Goal: Task Accomplishment & Management: Use online tool/utility

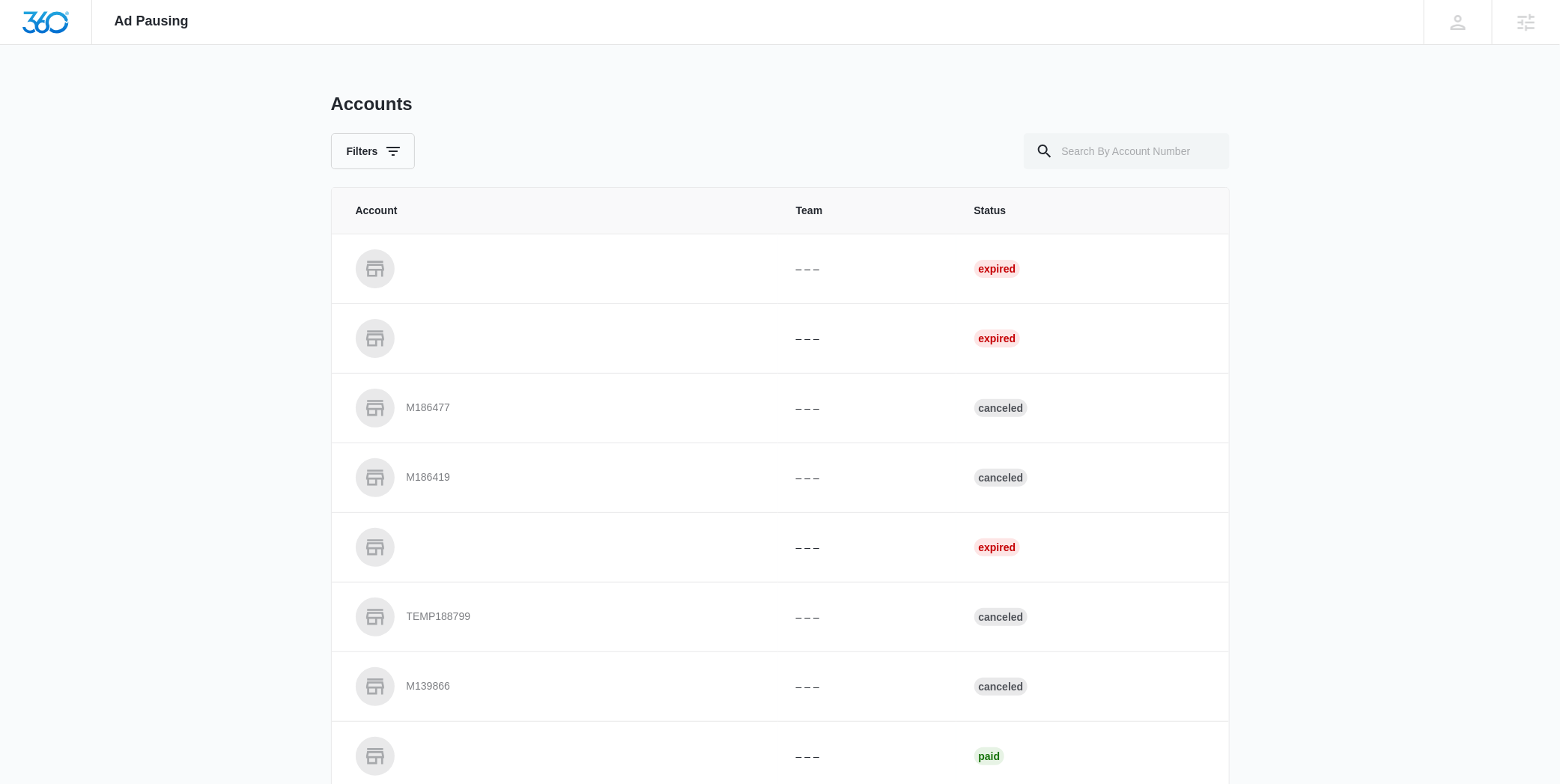
click at [1124, 130] on div "Accounts Filters" at bounding box center [780, 131] width 898 height 76
click at [1117, 147] on input "text" at bounding box center [1127, 151] width 206 height 36
paste input "M338501"
click at [1064, 153] on input "M338501" at bounding box center [1127, 151] width 206 height 36
type input "M338501"
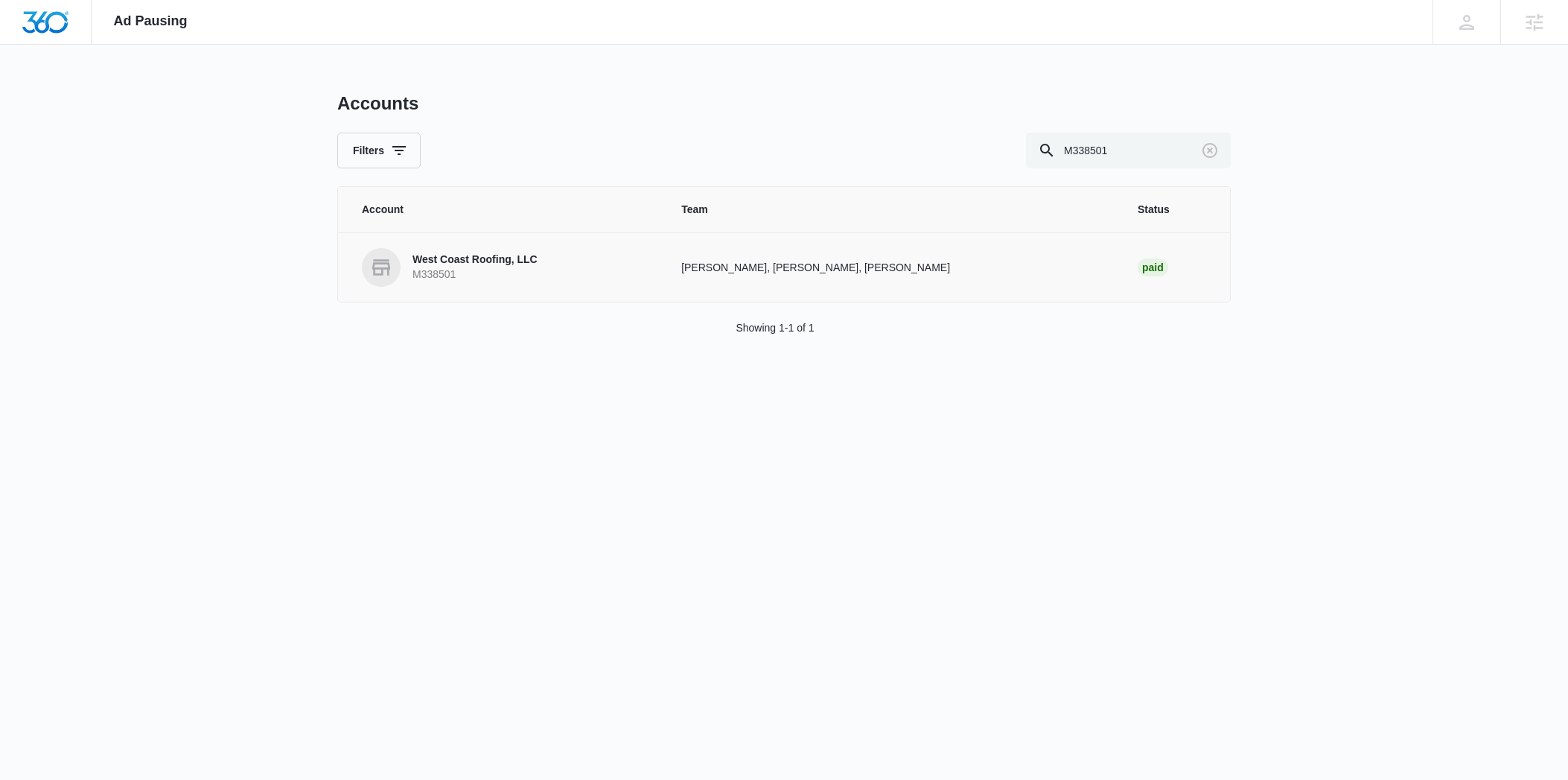
click at [475, 252] on p "West Coast Roofing, LLC" at bounding box center [474, 260] width 125 height 15
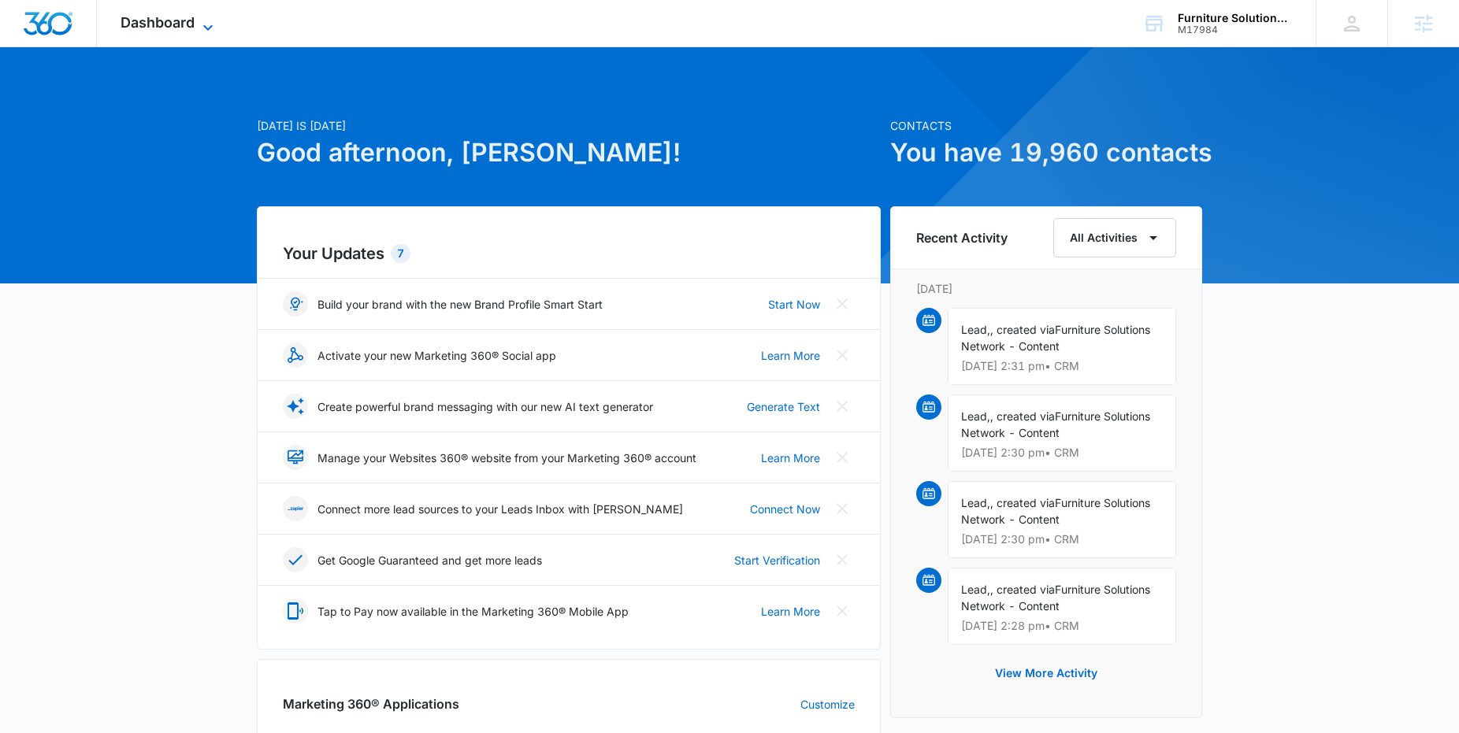
click at [178, 19] on span "Dashboard" at bounding box center [158, 22] width 74 height 17
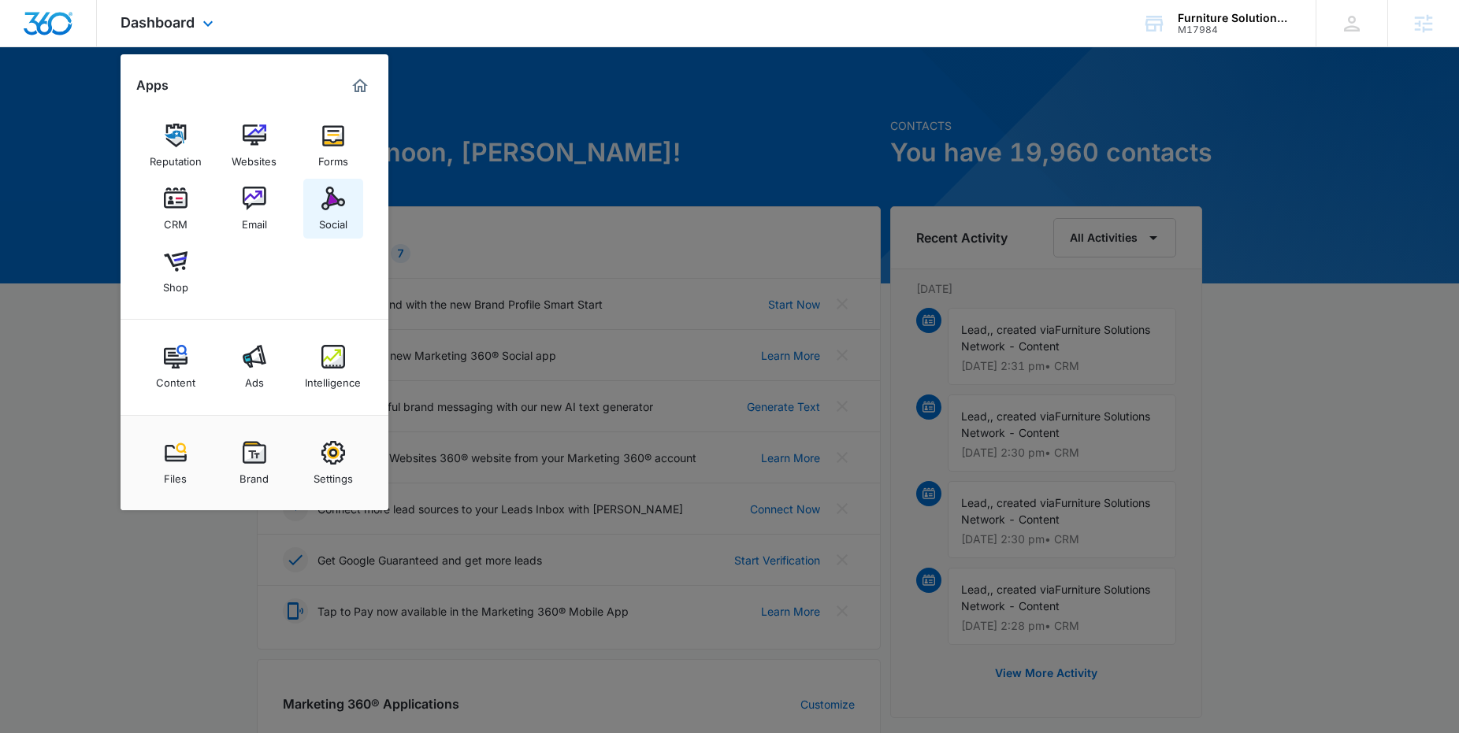
click at [319, 202] on link "Social" at bounding box center [333, 209] width 60 height 60
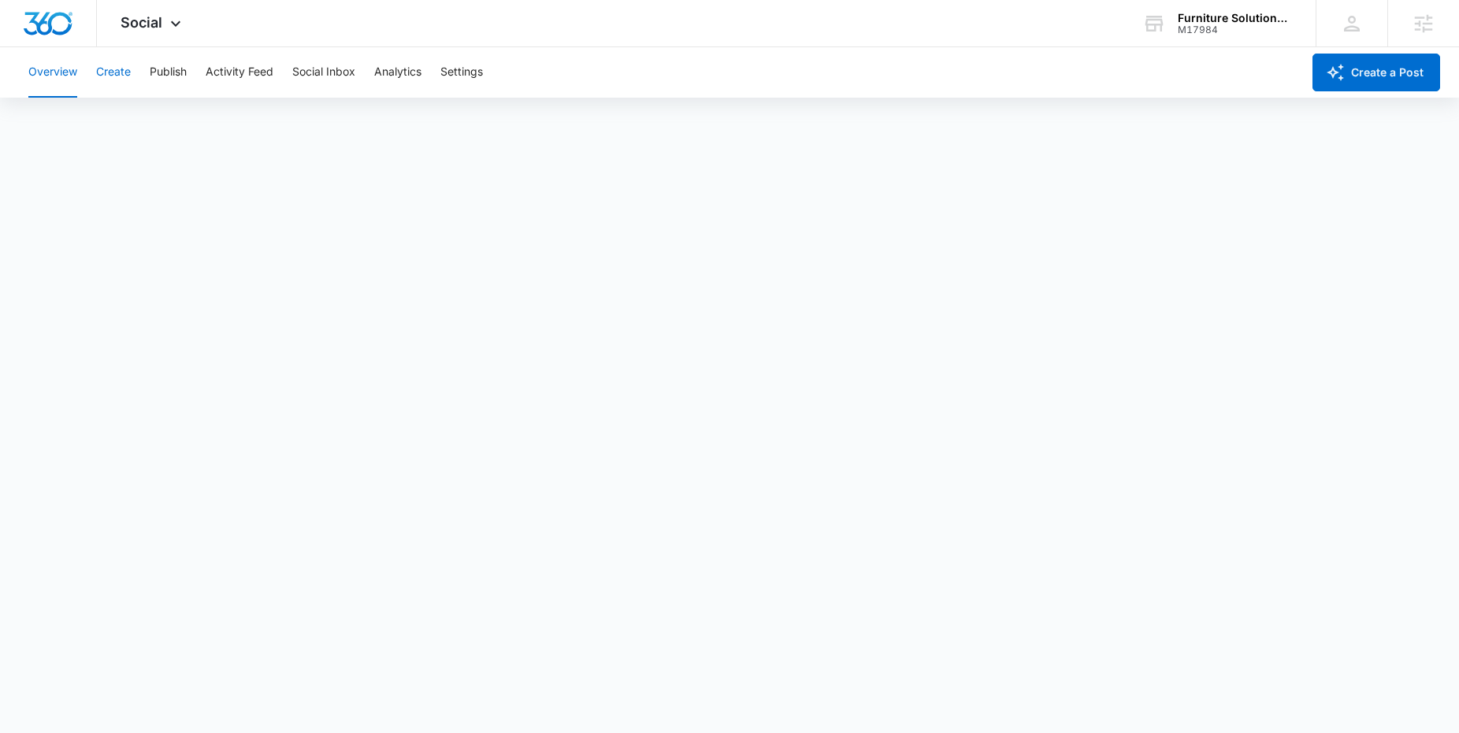
click at [130, 77] on button "Create" at bounding box center [113, 72] width 35 height 50
click at [176, 72] on button "Publish" at bounding box center [168, 72] width 37 height 50
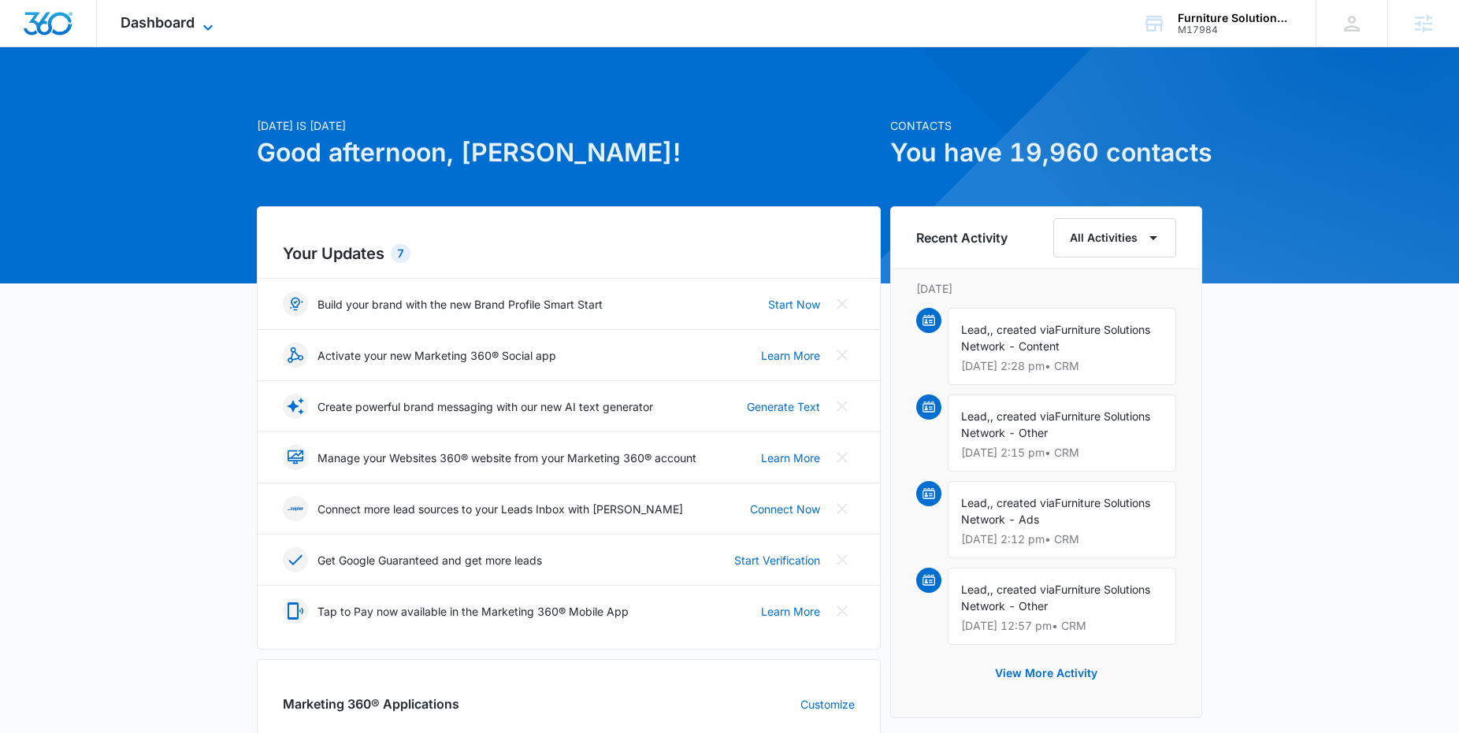
click at [185, 24] on span "Dashboard" at bounding box center [158, 22] width 74 height 17
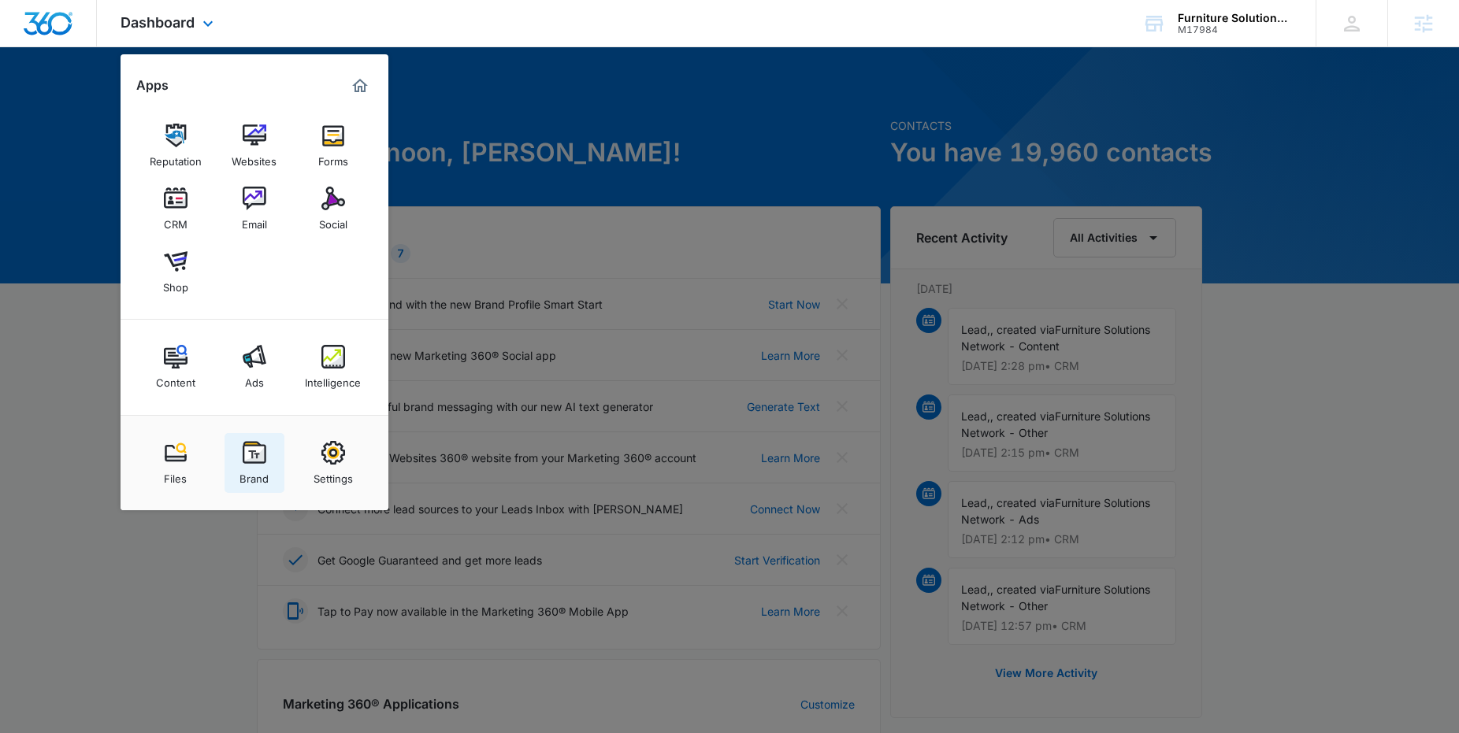
click at [264, 466] on div "Brand" at bounding box center [253, 475] width 29 height 20
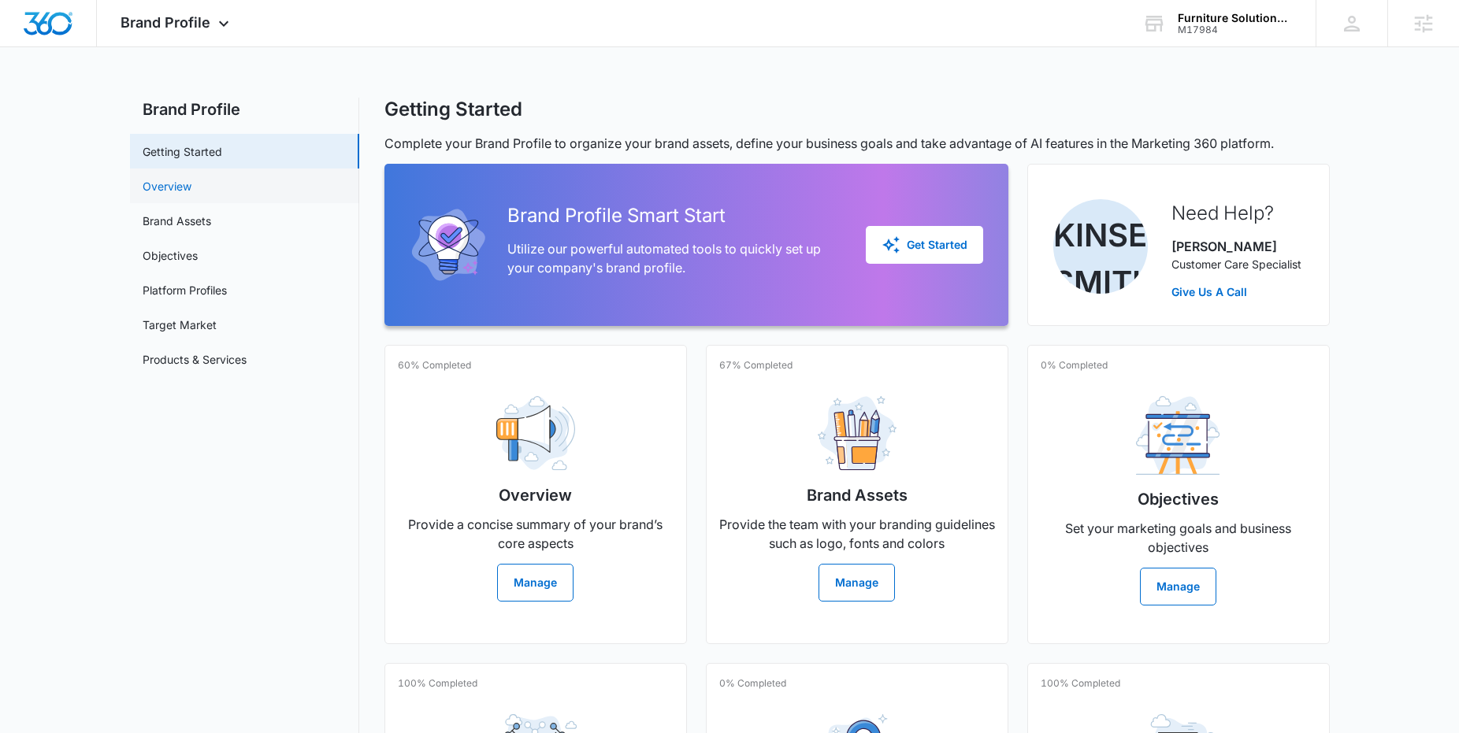
click at [178, 190] on link "Overview" at bounding box center [167, 186] width 49 height 17
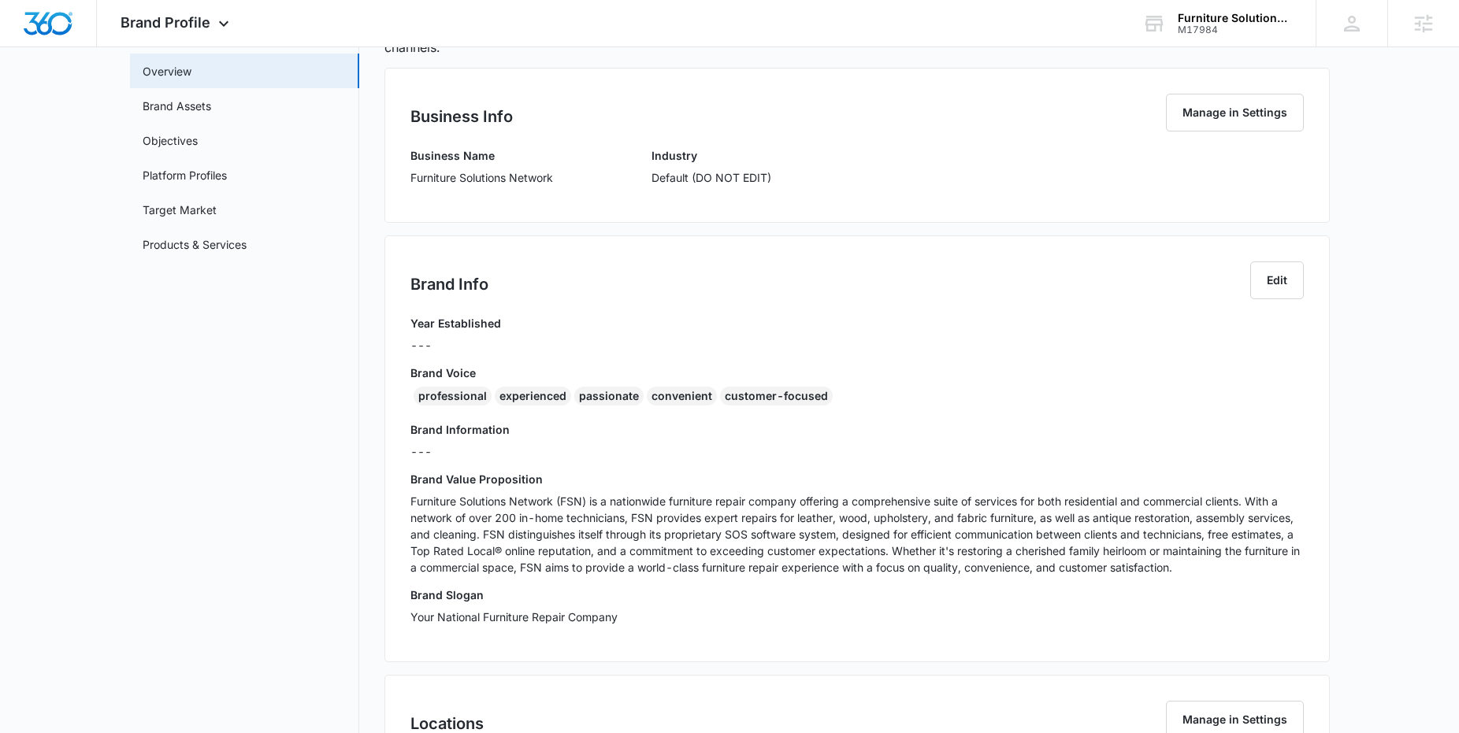
scroll to position [134, 0]
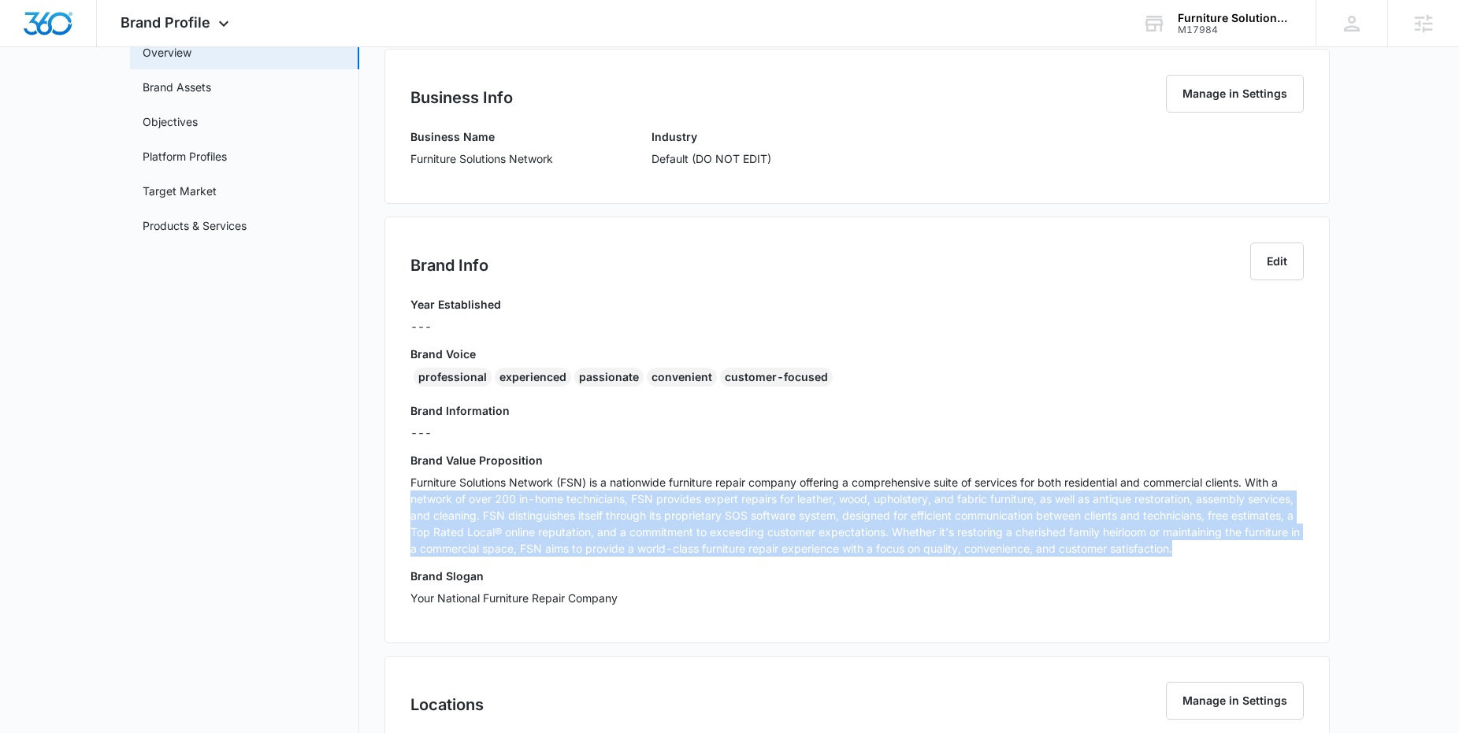
drag, startPoint x: 1063, startPoint y: 548, endPoint x: 380, endPoint y: 490, distance: 686.2
click at [380, 490] on div "Brand Profile Getting Started Overview Brand Assets Objectives Platform Profile…" at bounding box center [730, 478] width 1200 height 1029
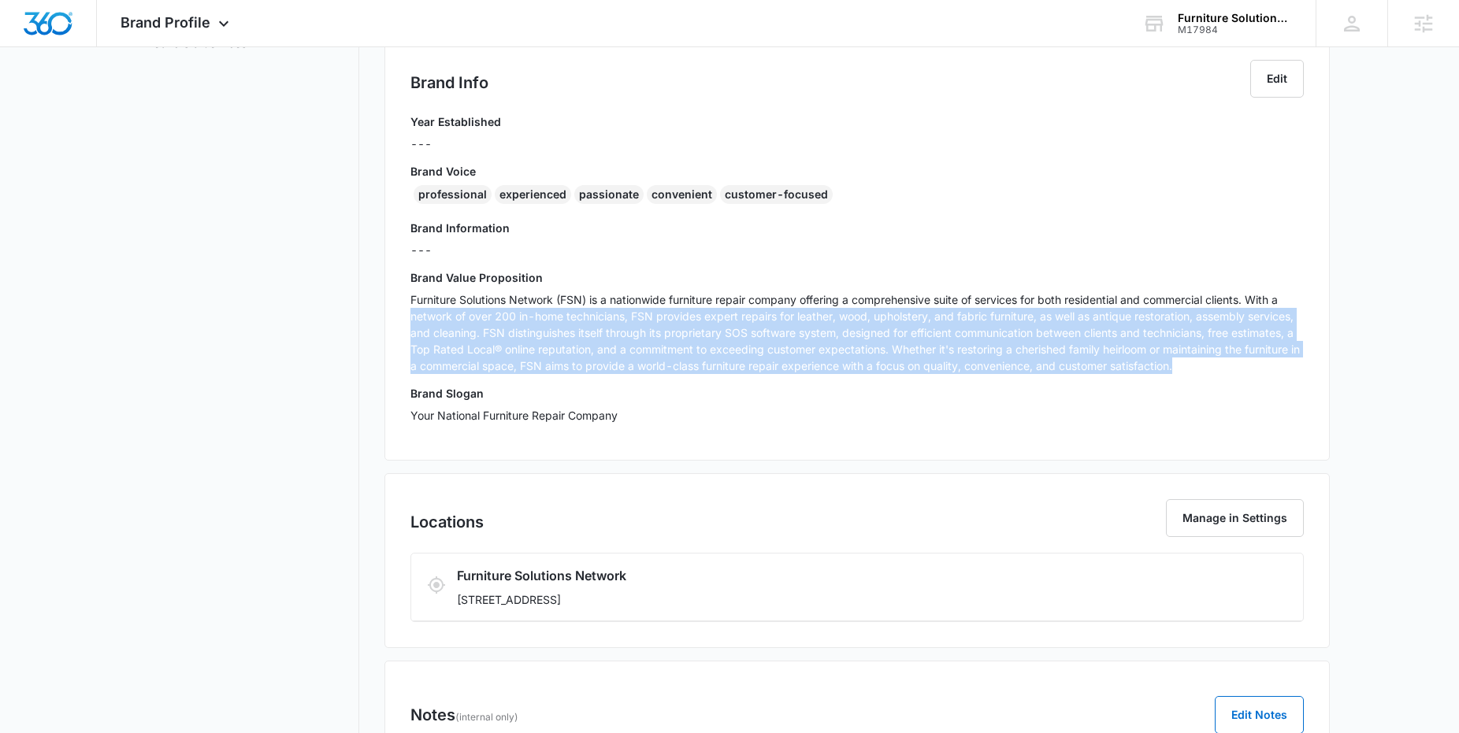
scroll to position [214, 0]
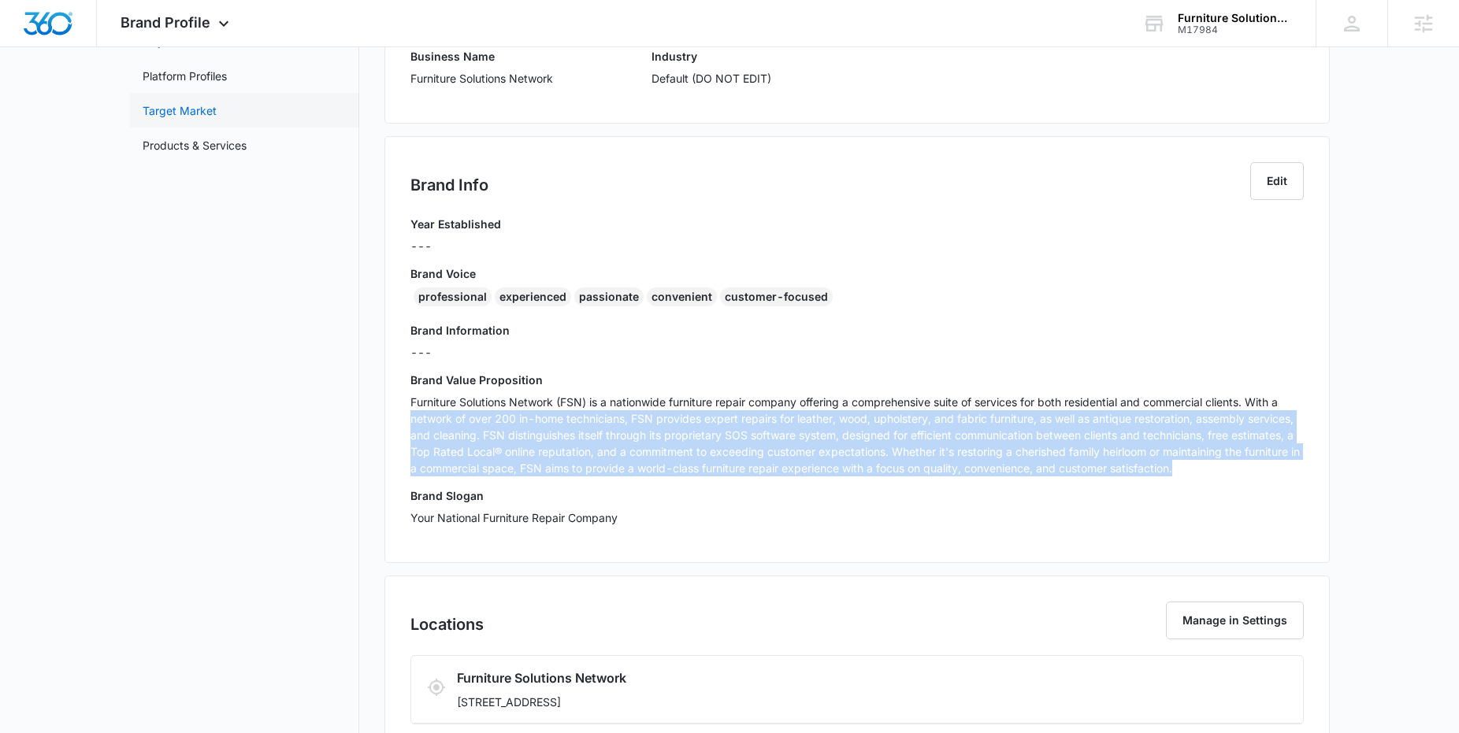
click at [213, 119] on link "Target Market" at bounding box center [180, 110] width 74 height 17
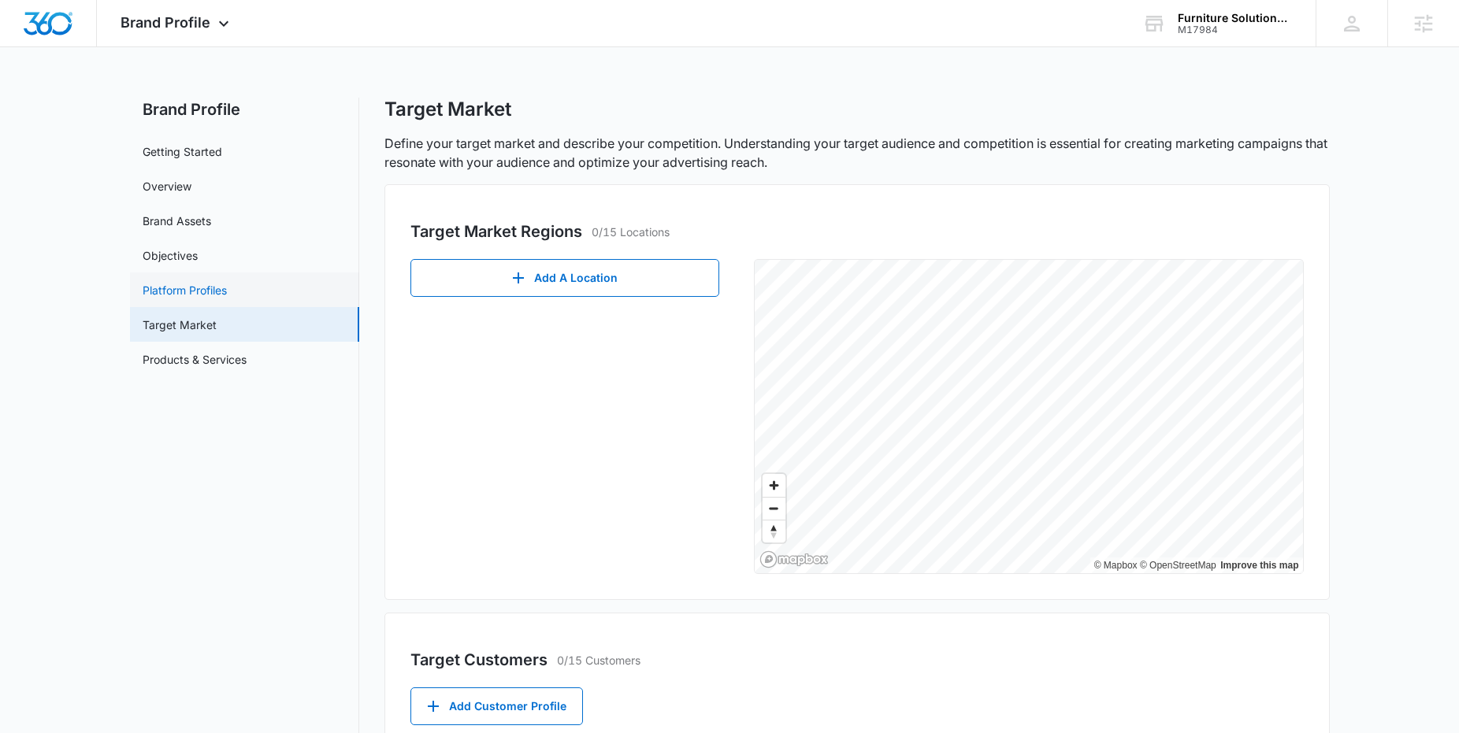
click at [169, 285] on link "Platform Profiles" at bounding box center [185, 290] width 84 height 17
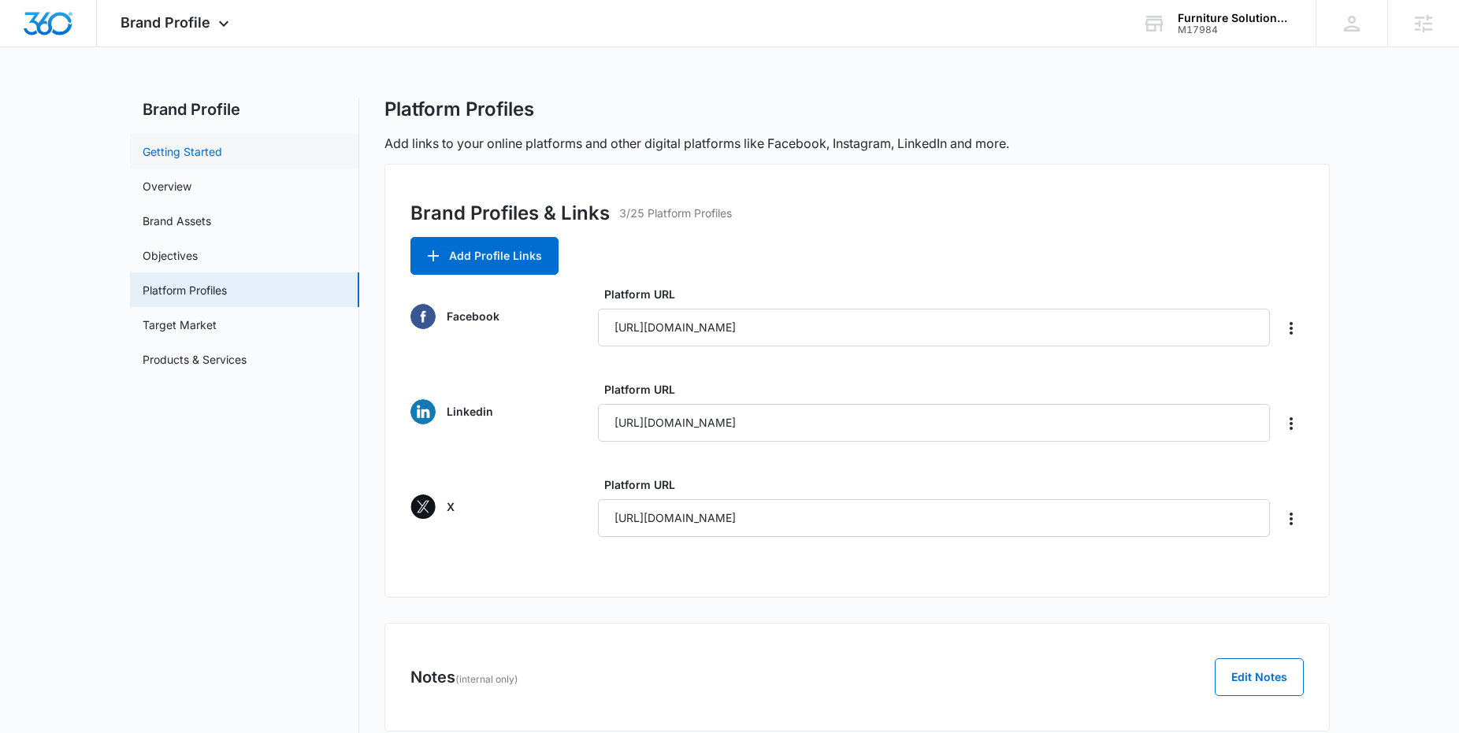
click at [167, 143] on link "Getting Started" at bounding box center [183, 151] width 80 height 17
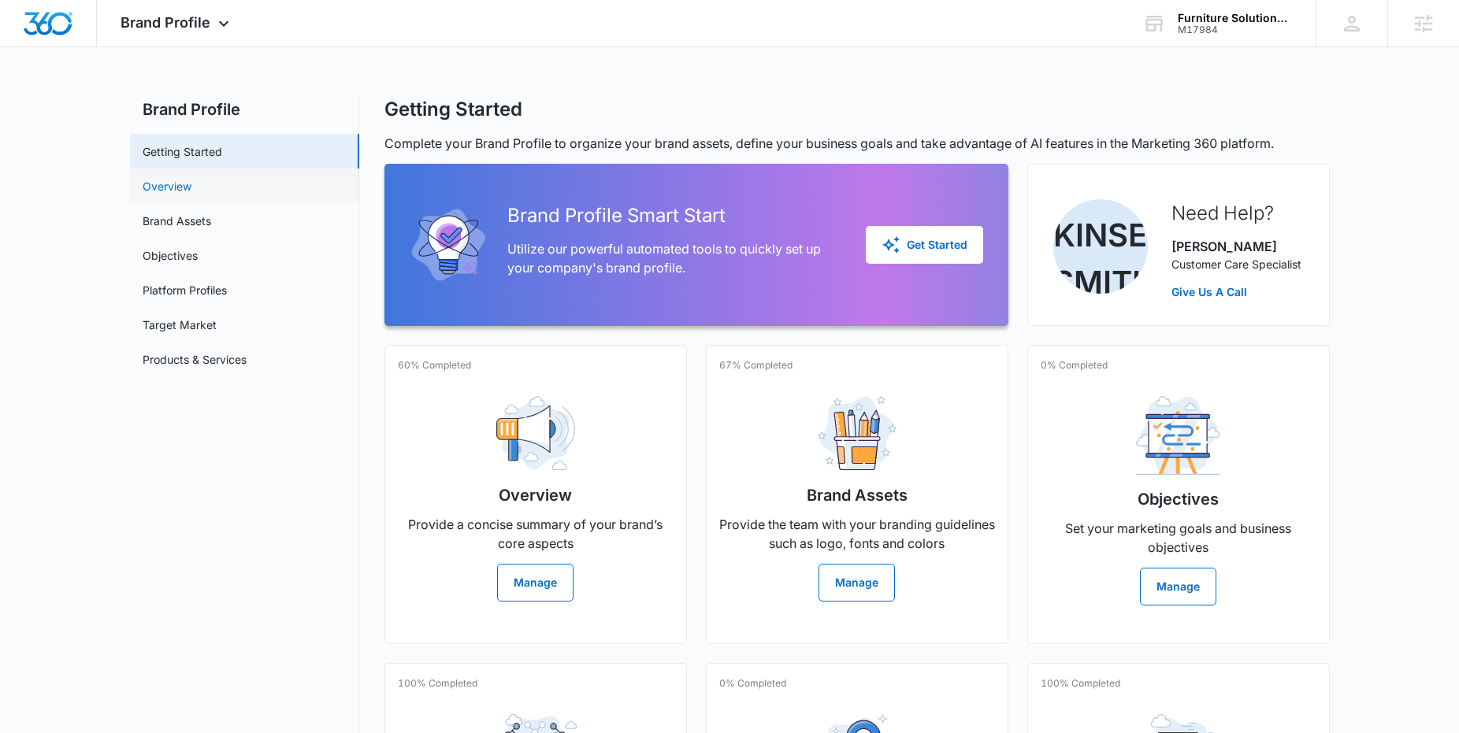
click at [177, 179] on link "Overview" at bounding box center [167, 186] width 49 height 17
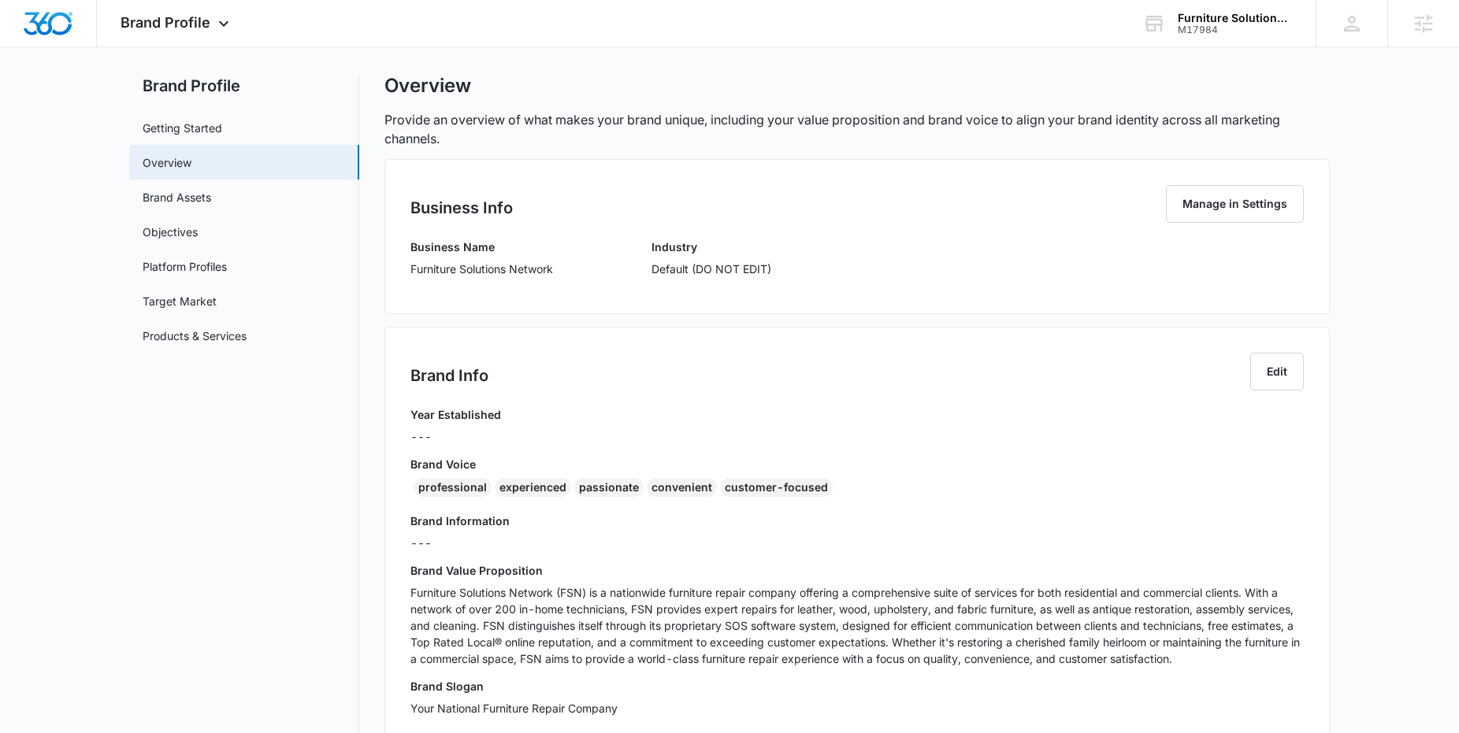
scroll to position [36, 0]
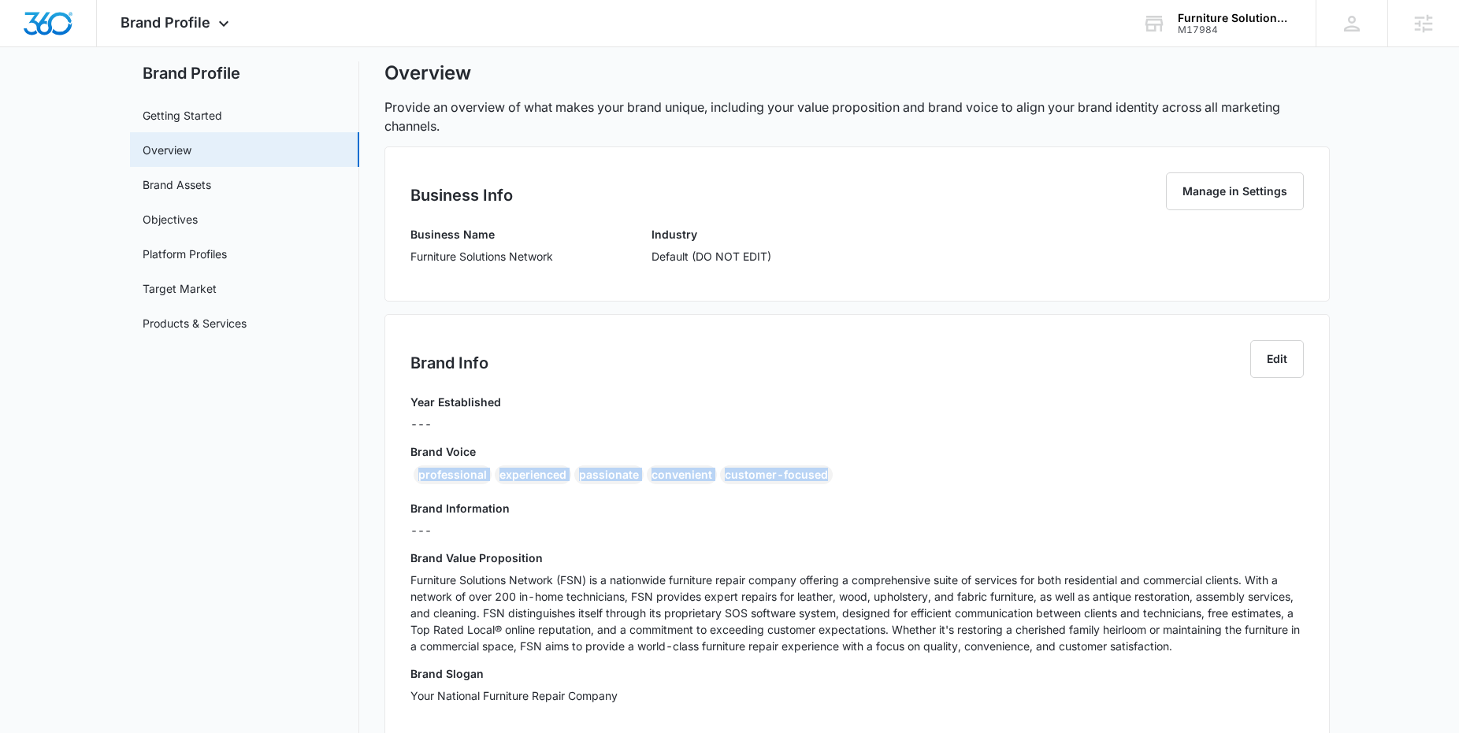
drag, startPoint x: 808, startPoint y: 484, endPoint x: 432, endPoint y: 468, distance: 376.9
click at [421, 463] on div "Brand Voice professional experienced passionate convenient customer-focused" at bounding box center [856, 466] width 893 height 47
copy div "professional experienced passionate convenient customer-focused"
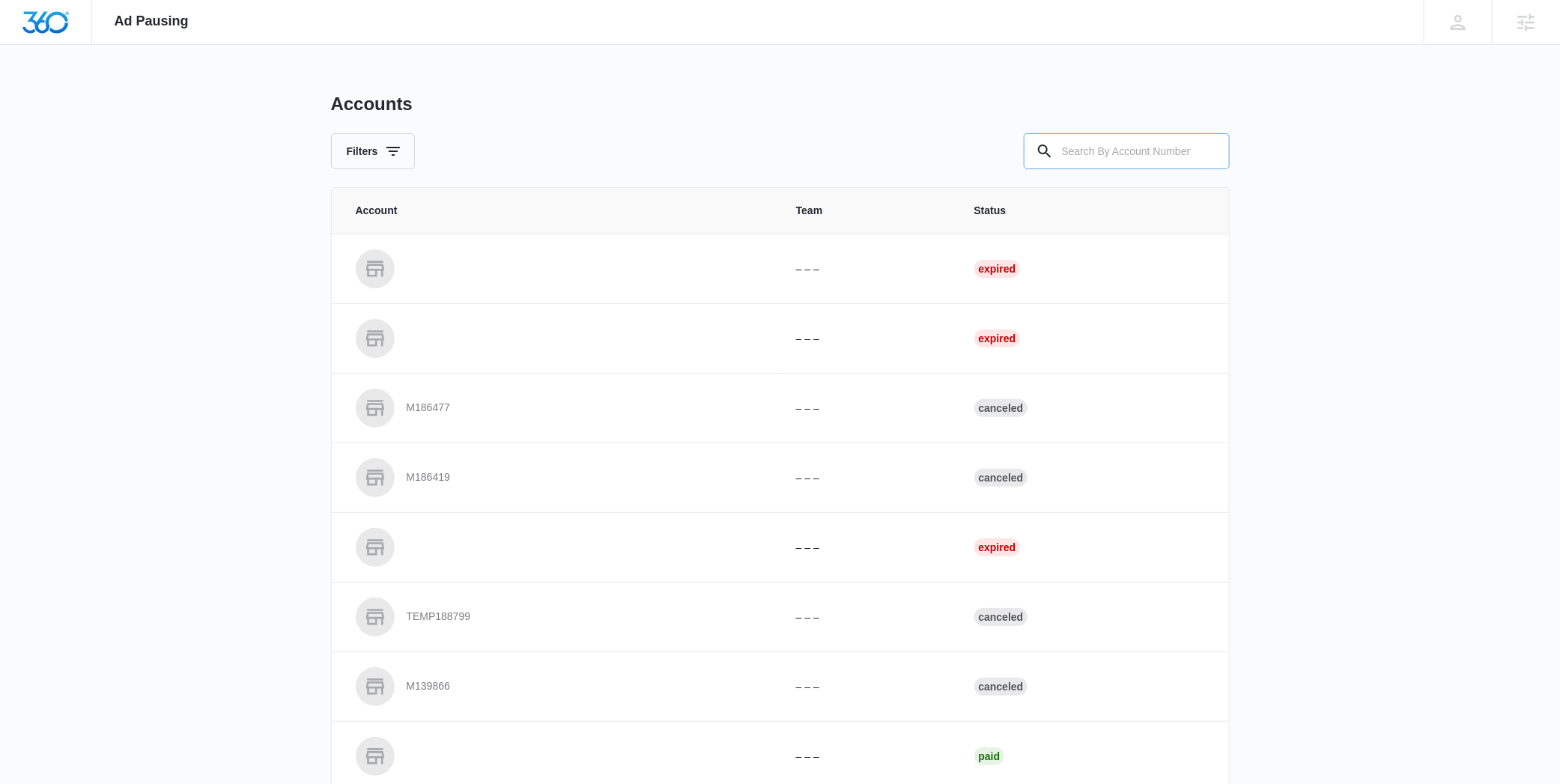
click at [1078, 150] on input "text" at bounding box center [1127, 151] width 206 height 36
type input "M338501"
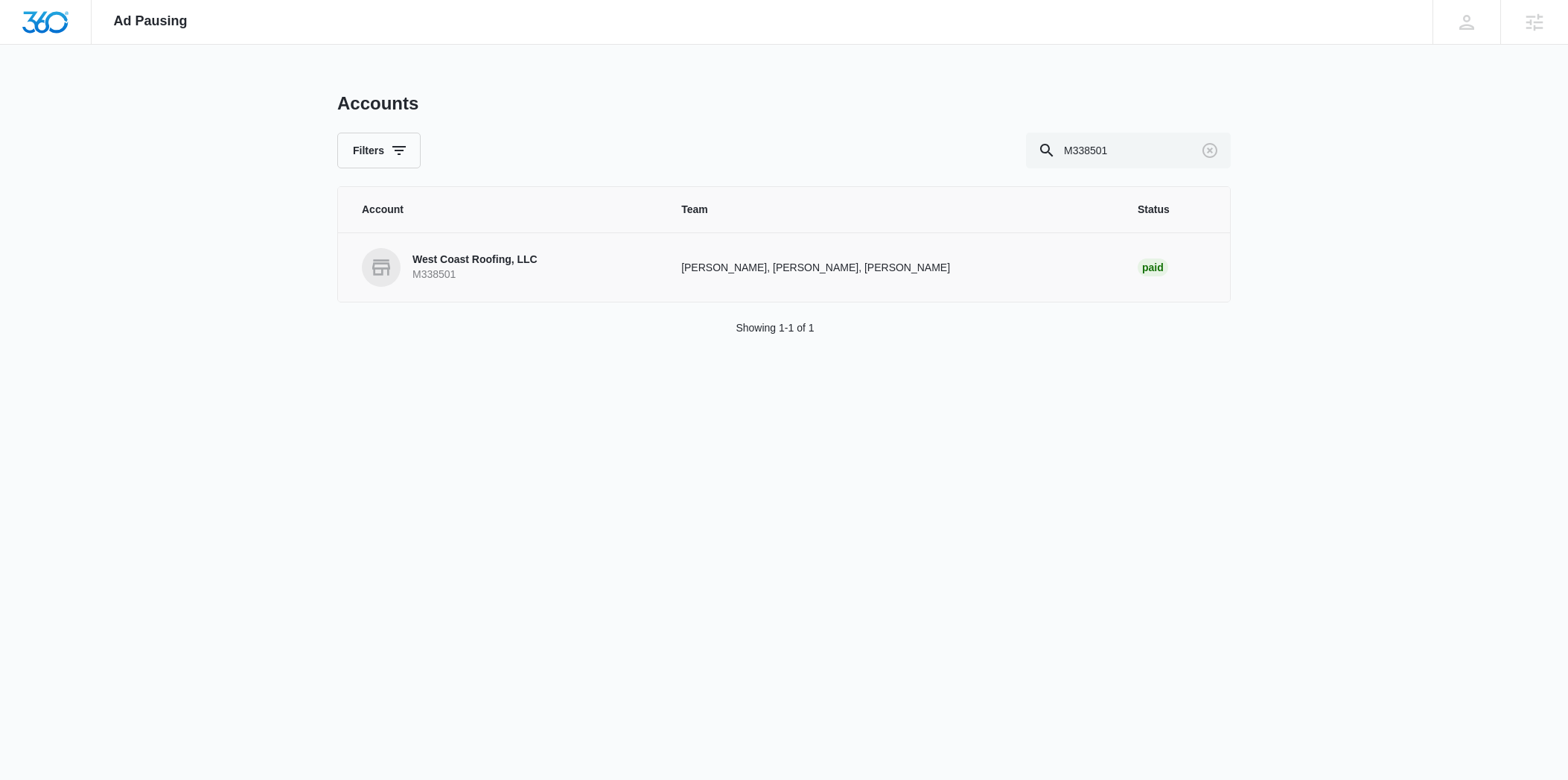
click at [425, 262] on p "West Coast Roofing, LLC" at bounding box center [474, 260] width 125 height 15
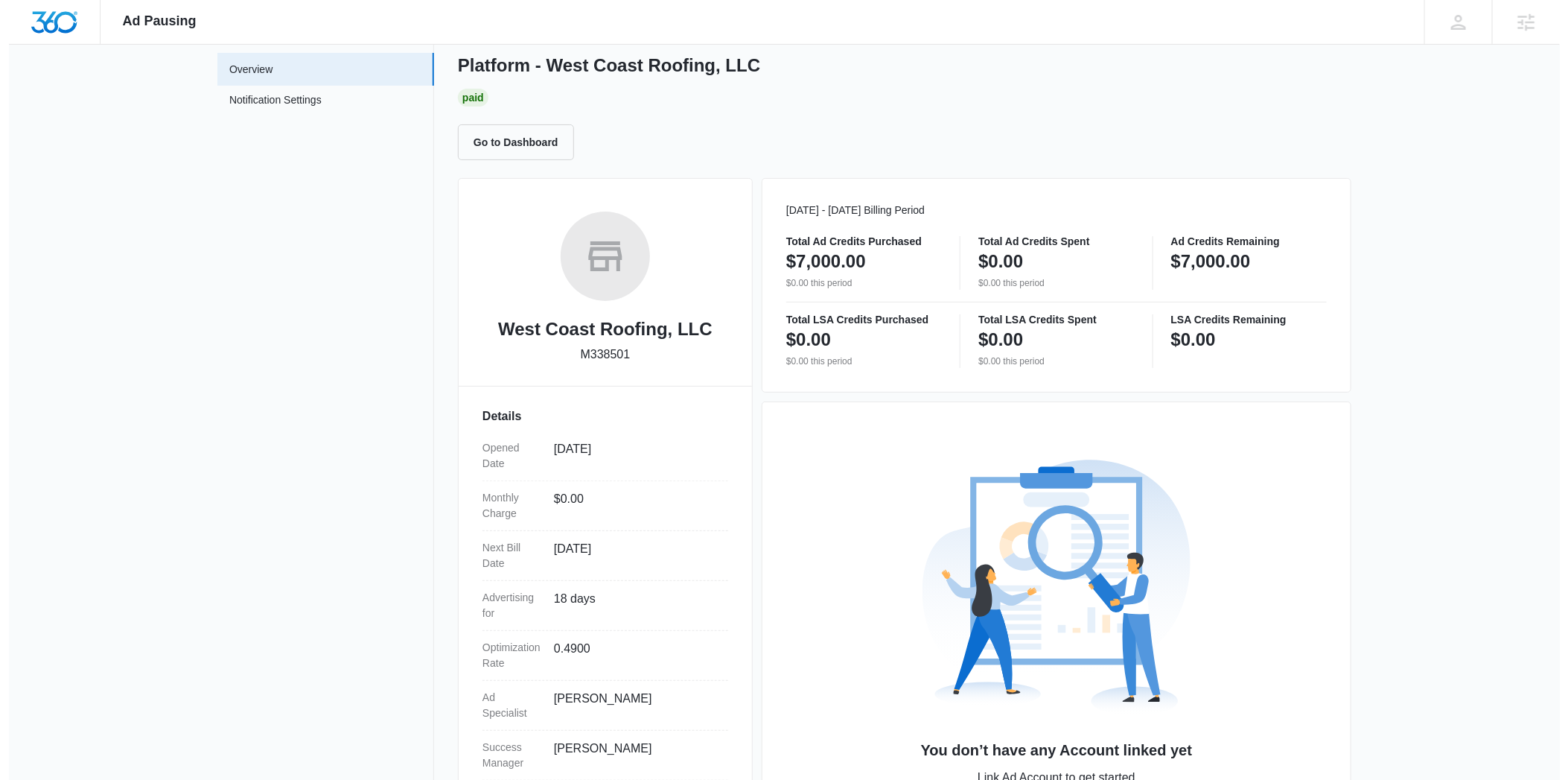
scroll to position [167, 0]
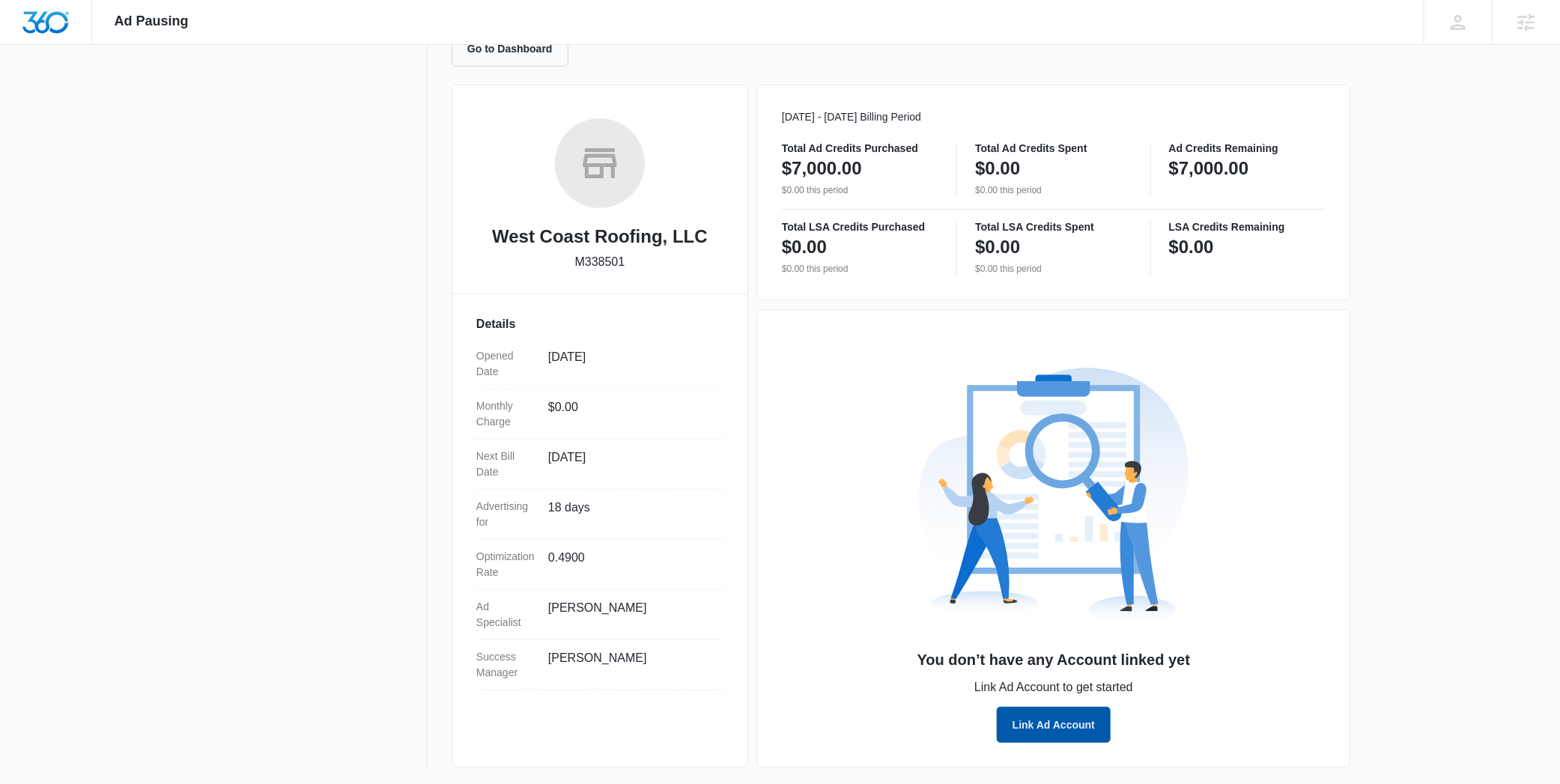
click at [1050, 723] on button "Link Ad Account" at bounding box center [1053, 725] width 114 height 36
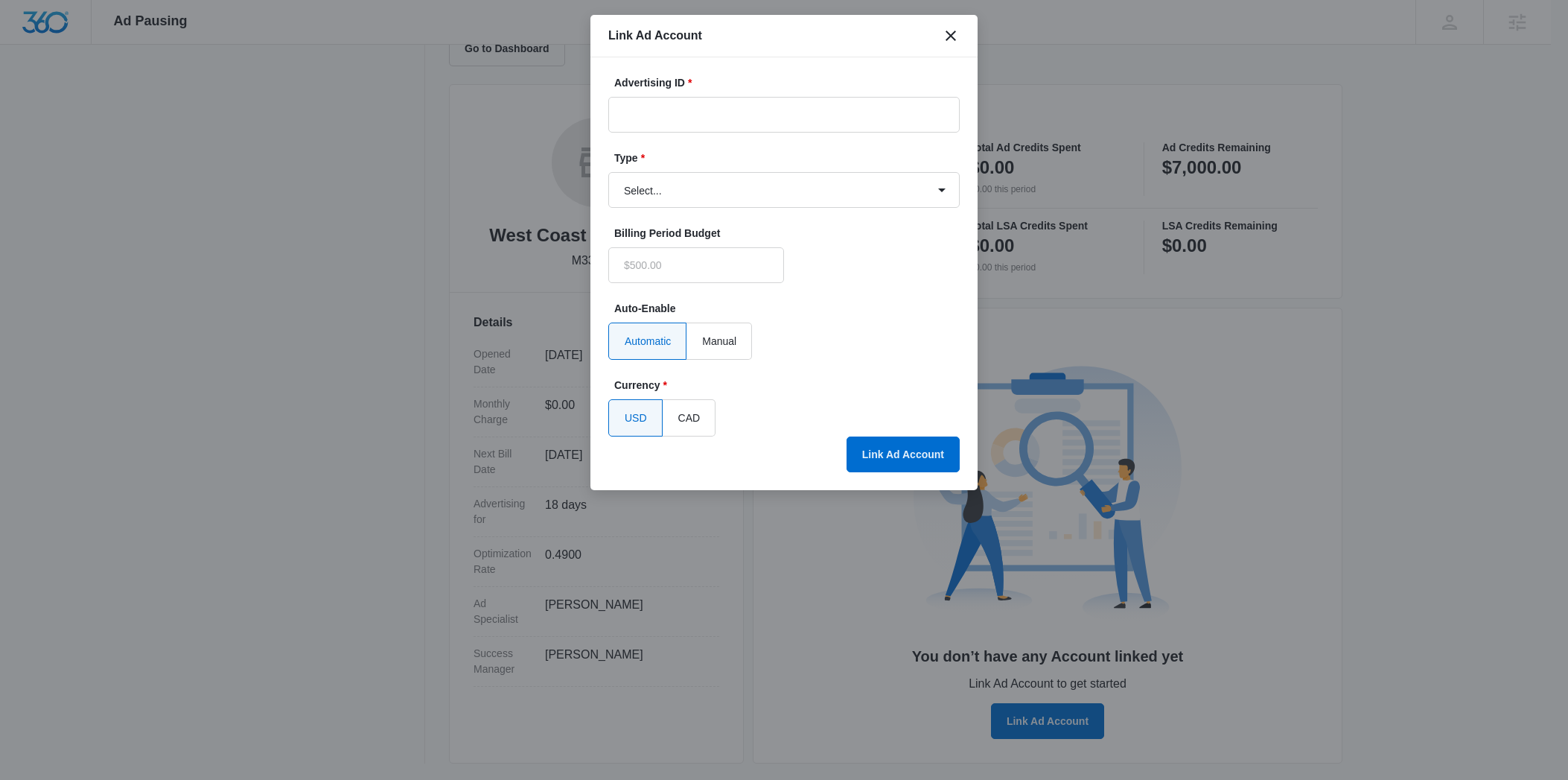
type input "$0.00"
click at [737, 112] on input "Advertising ID *" at bounding box center [784, 114] width 352 height 36
paste input "[PHONE_NUMBER]"
type input "[PHONE_NUMBER]"
click at [685, 188] on select "Select... Bing Ads Facebook Ads Google Ads" at bounding box center [784, 190] width 352 height 36
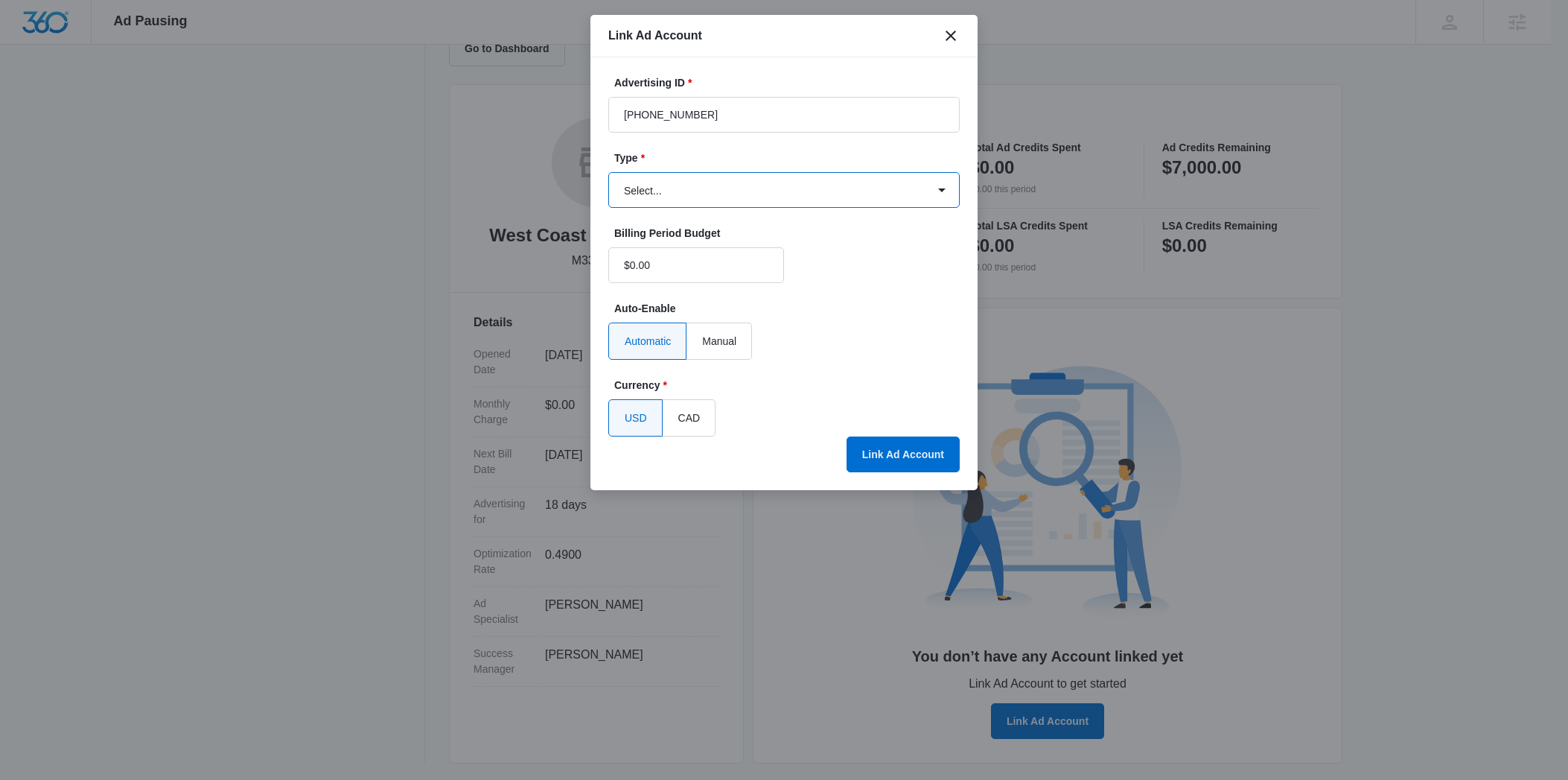
select select "google"
click at [609, 172] on select "Select... Bing Ads Facebook Ads Google Ads" at bounding box center [784, 190] width 352 height 36
click at [893, 459] on button "Link Ad Account" at bounding box center [904, 455] width 113 height 36
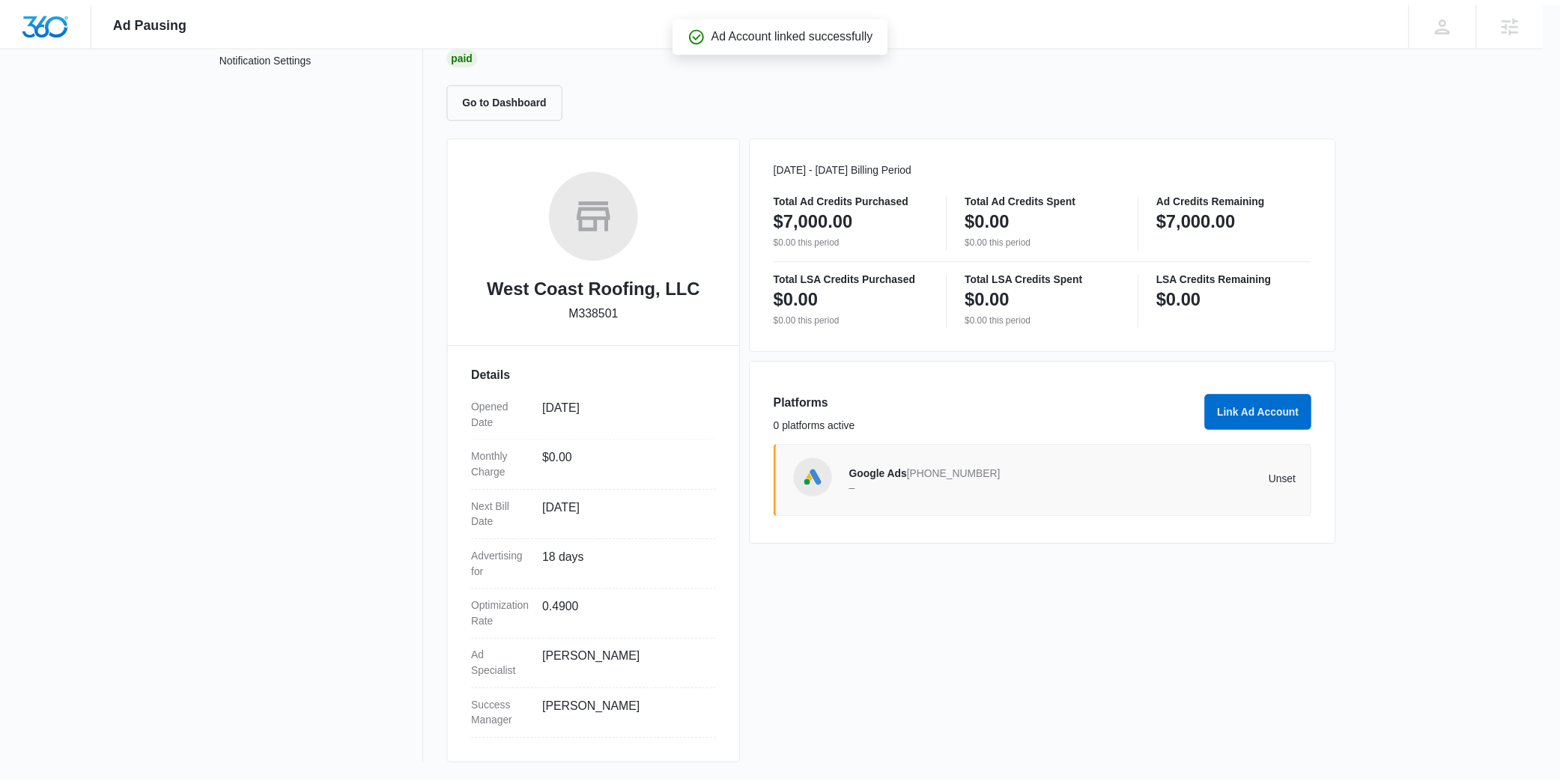
scroll to position [115, 0]
